Goal: Information Seeking & Learning: Check status

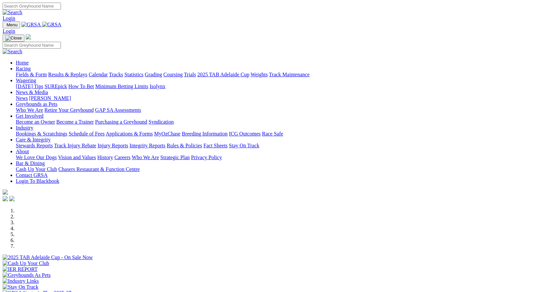
scroll to position [230, 0]
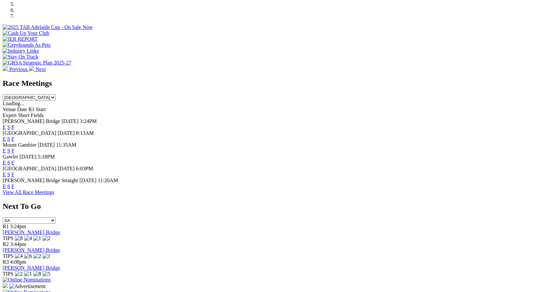
click at [14, 185] on link "F" at bounding box center [13, 187] width 3 height 6
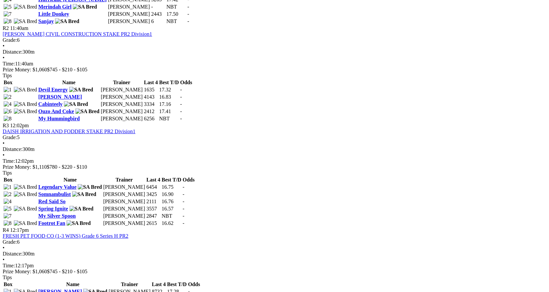
scroll to position [296, 0]
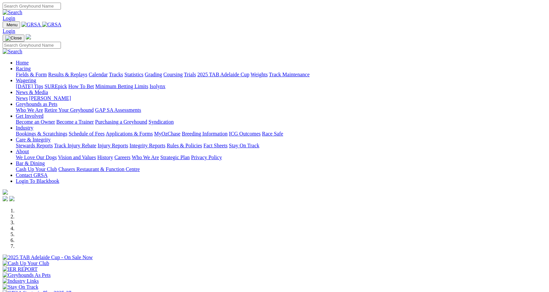
click at [87, 72] on link "Results & Replays" at bounding box center [67, 75] width 39 height 6
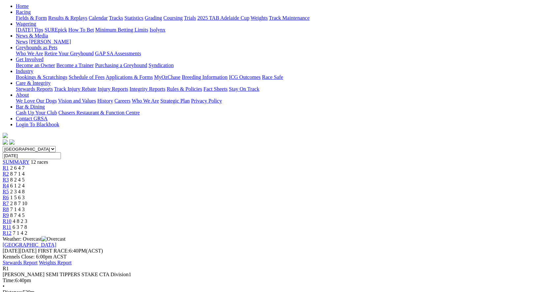
scroll to position [66, 0]
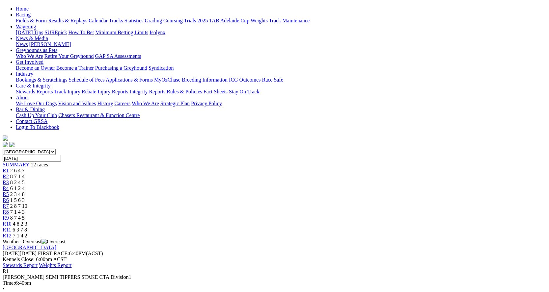
click at [25, 174] on span "8 7 1 4" at bounding box center [17, 177] width 14 height 6
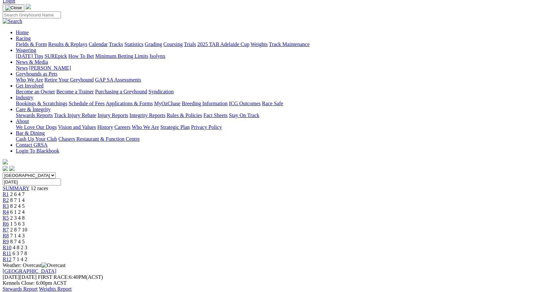
scroll to position [33, 0]
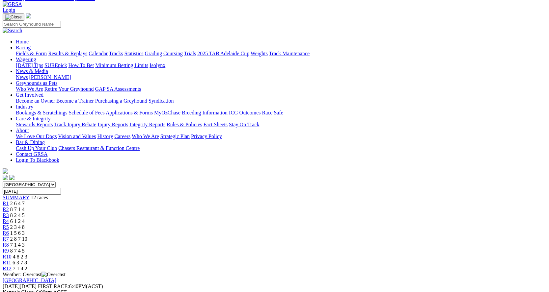
click at [9, 213] on span "R3" at bounding box center [6, 216] width 6 height 6
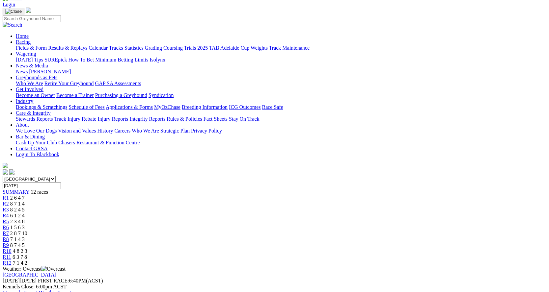
scroll to position [33, 0]
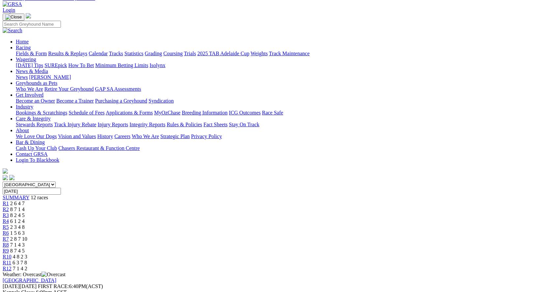
click at [25, 219] on span "6 1 2 4" at bounding box center [17, 222] width 14 height 6
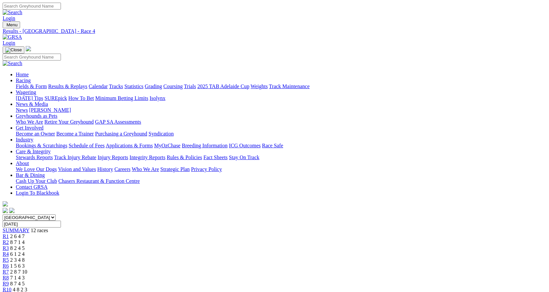
click at [25, 257] on span "2 3 4 8" at bounding box center [17, 260] width 14 height 6
click at [277, 263] on div "R6 1 5 6 3" at bounding box center [274, 266] width 543 height 6
click at [311, 269] on div "R7 2 8 7 10" at bounding box center [274, 272] width 543 height 6
click at [25, 275] on span "7 1 4 3" at bounding box center [17, 278] width 14 height 6
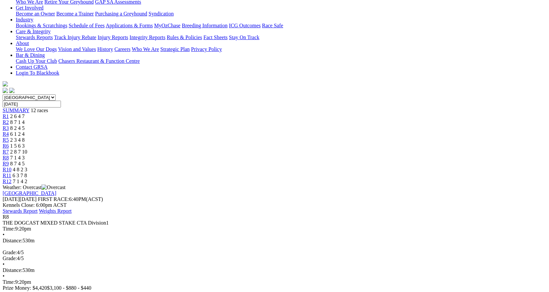
scroll to position [132, 0]
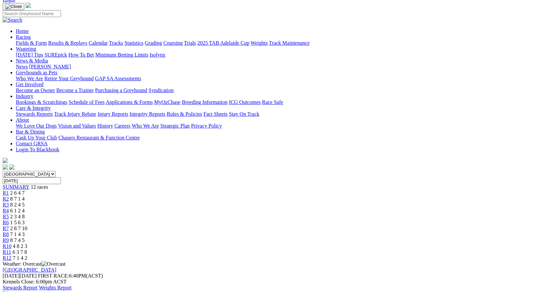
scroll to position [33, 0]
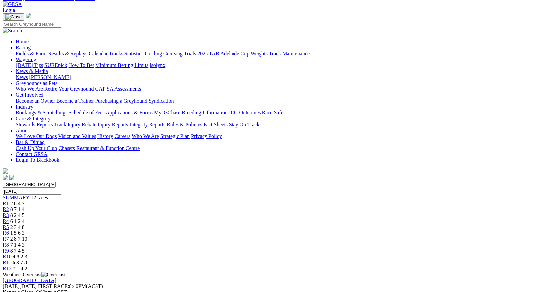
click at [25, 248] on span "8 7 4 5" at bounding box center [17, 251] width 14 height 6
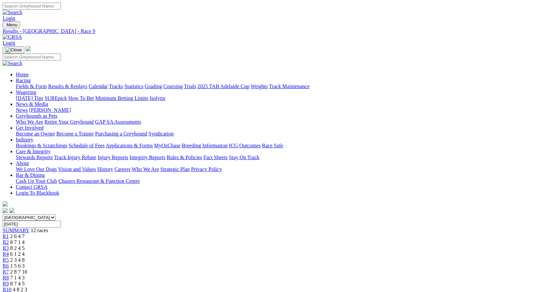
click at [400, 287] on div "R10 4 8 2 3" at bounding box center [274, 290] width 543 height 6
click at [438, 292] on div "R11 6 3 7 8" at bounding box center [274, 296] width 543 height 6
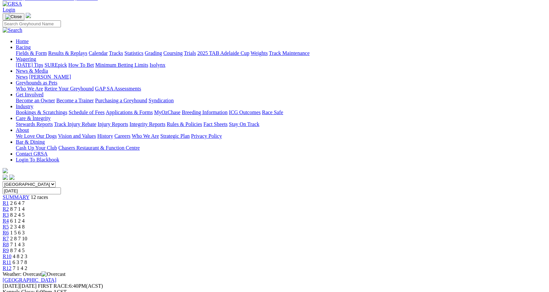
scroll to position [33, 0]
